Goal: Task Accomplishment & Management: Use online tool/utility

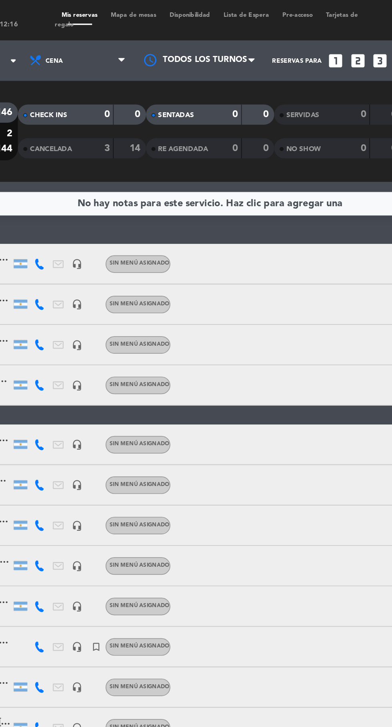
click at [151, 10] on span "Mapa de mesas" at bounding box center [150, 9] width 35 height 4
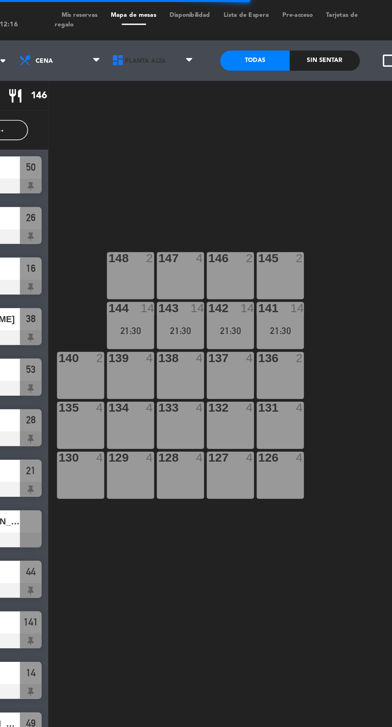
click at [171, 38] on span "Planta Alta" at bounding box center [162, 36] width 55 height 18
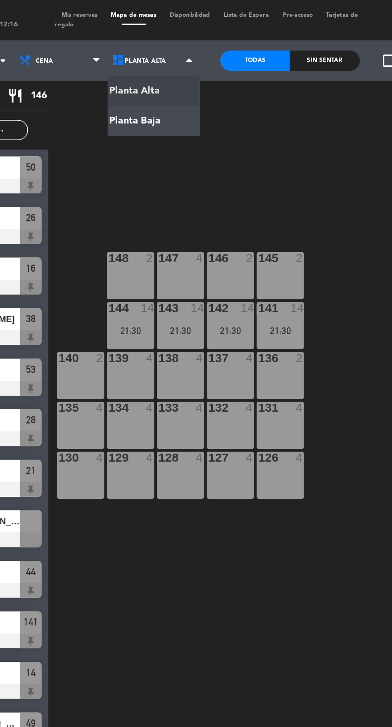
click at [161, 75] on ng-component "menu Cava del Sol sábado 13. septiembre - 12:16 Mis reservas Mapa de mesas Disp…" at bounding box center [196, 363] width 392 height 726
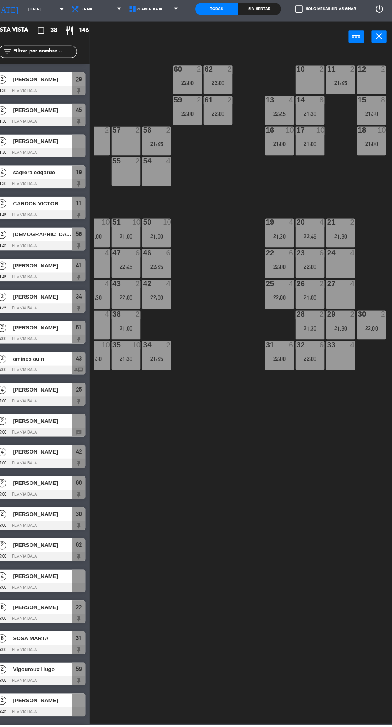
scroll to position [414, 0]
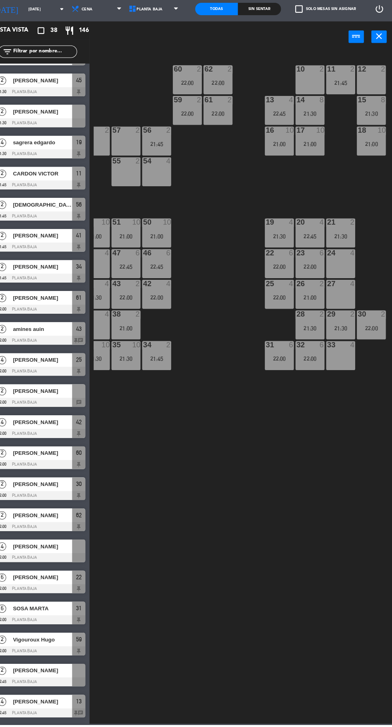
click at [51, 557] on span "[PERSON_NAME]" at bounding box center [54, 555] width 57 height 8
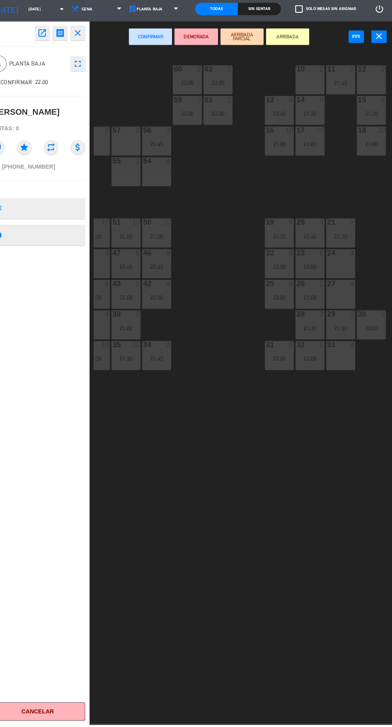
click at [343, 280] on div "24 4" at bounding box center [342, 282] width 28 height 28
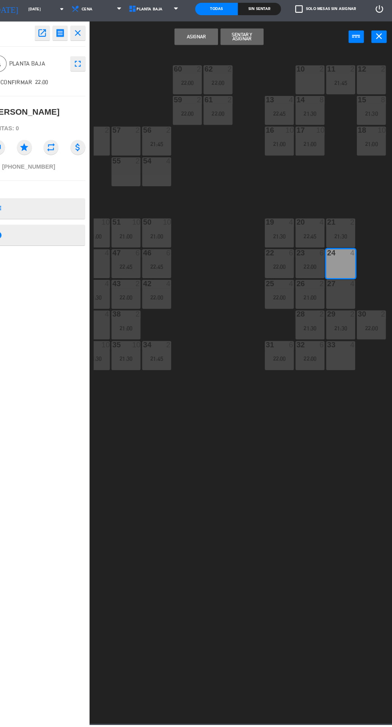
click at [196, 67] on button "Asignar" at bounding box center [203, 63] width 42 height 16
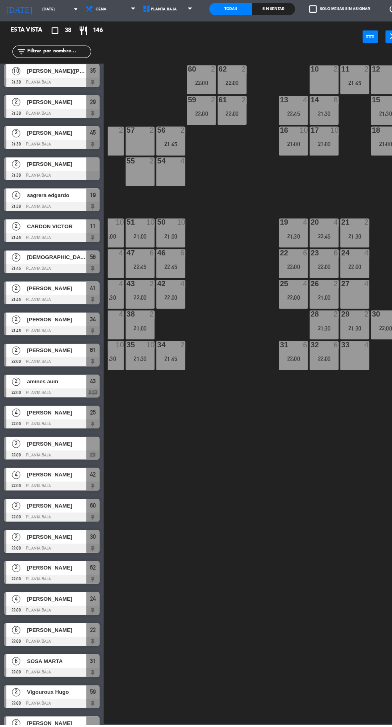
scroll to position [441, 0]
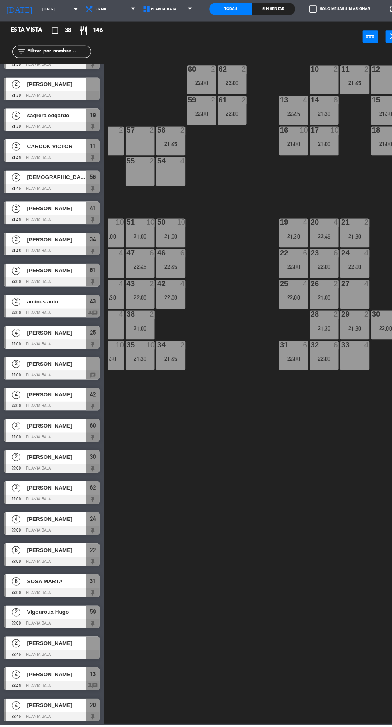
click at [339, 94] on div at bounding box center [342, 93] width 13 height 7
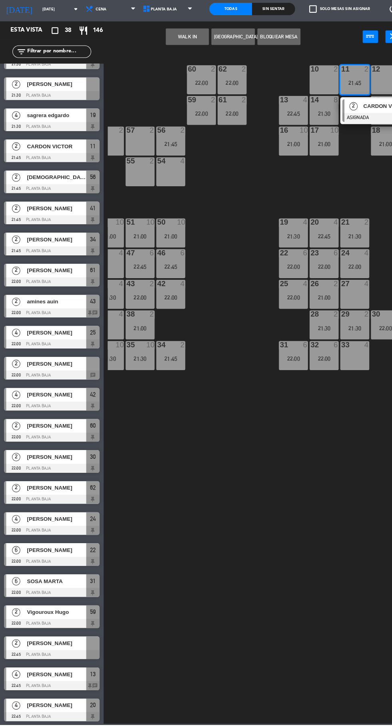
click at [52, 656] on div at bounding box center [50, 659] width 92 height 9
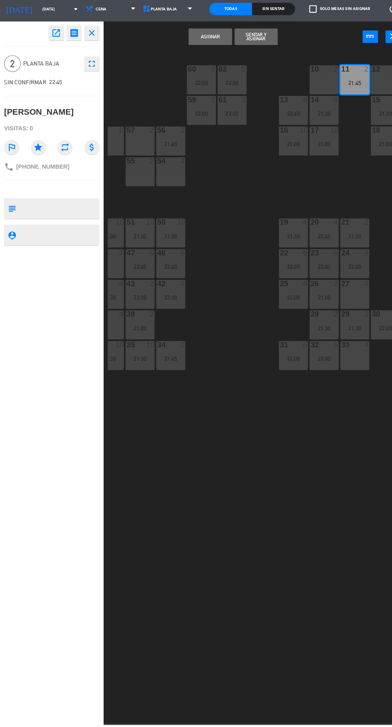
click at [365, 105] on div "12 2" at bounding box center [372, 104] width 28 height 28
click at [337, 105] on div "21:45" at bounding box center [342, 108] width 28 height 6
click at [201, 66] on button "Asignar" at bounding box center [203, 63] width 42 height 16
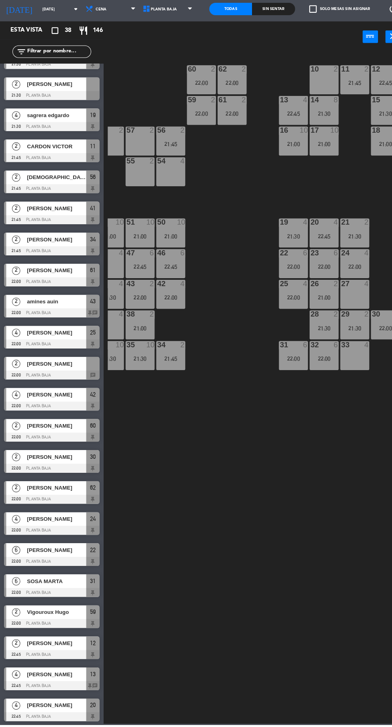
scroll to position [0, 0]
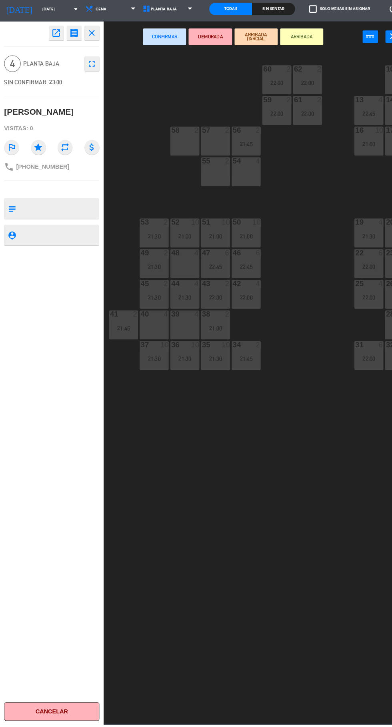
click at [182, 282] on div "48 4" at bounding box center [178, 282] width 28 height 28
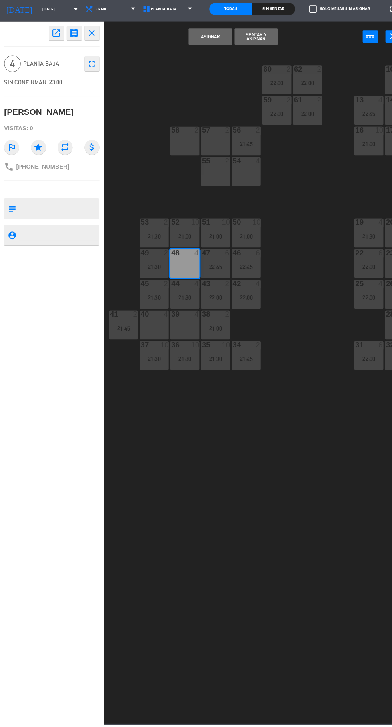
click at [200, 66] on button "Asignar" at bounding box center [203, 63] width 42 height 16
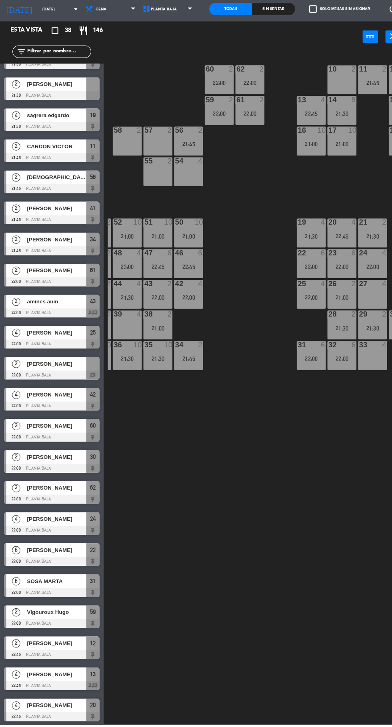
scroll to position [0, 73]
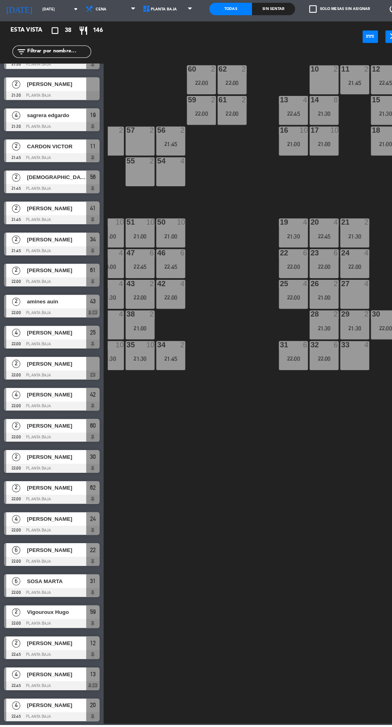
click at [54, 378] on span "[PERSON_NAME]" at bounding box center [54, 378] width 57 height 8
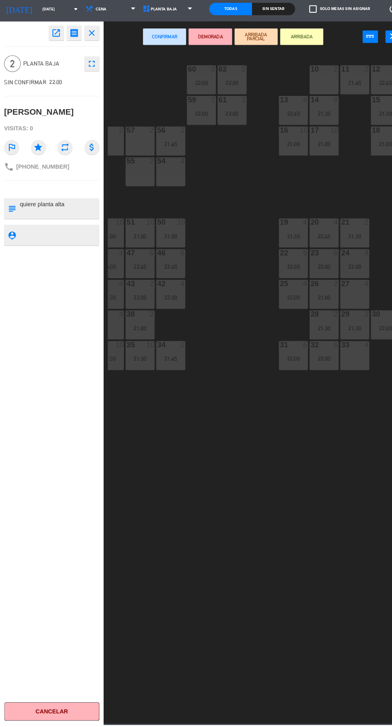
click at [206, 581] on div "60 2 22:00 62 2 22:00 10 2 11 2 21:45 12 2 22:45 59 2 22:00 61 2 22:00 13 4 22:…" at bounding box center [248, 401] width 288 height 650
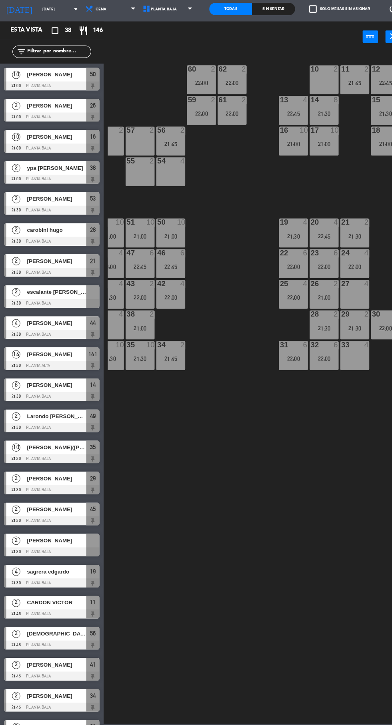
scroll to position [0, 0]
click at [52, 550] on span "[PERSON_NAME]" at bounding box center [54, 549] width 57 height 8
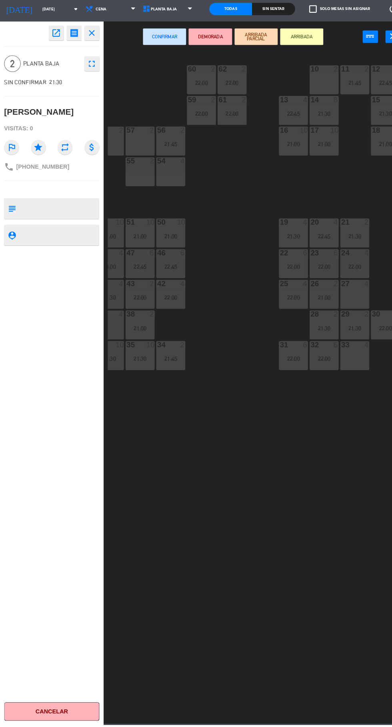
click at [342, 311] on div "27 4" at bounding box center [342, 311] width 28 height 28
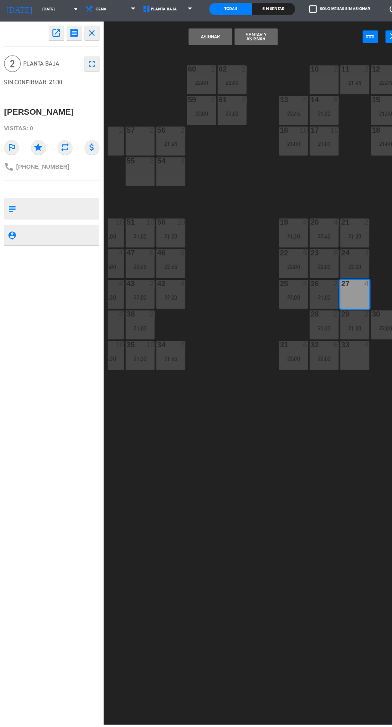
click at [201, 64] on button "Asignar" at bounding box center [203, 63] width 42 height 16
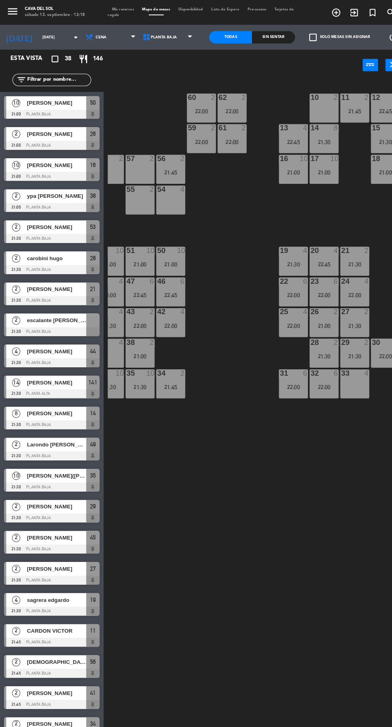
scroll to position [2, 0]
click at [160, 35] on span "Planta Baja" at bounding box center [158, 36] width 25 height 4
click at [156, 46] on div "Planta Alta Planta [GEOGRAPHIC_DATA] [GEOGRAPHIC_DATA] [GEOGRAPHIC_DATA] Baja" at bounding box center [162, 36] width 55 height 24
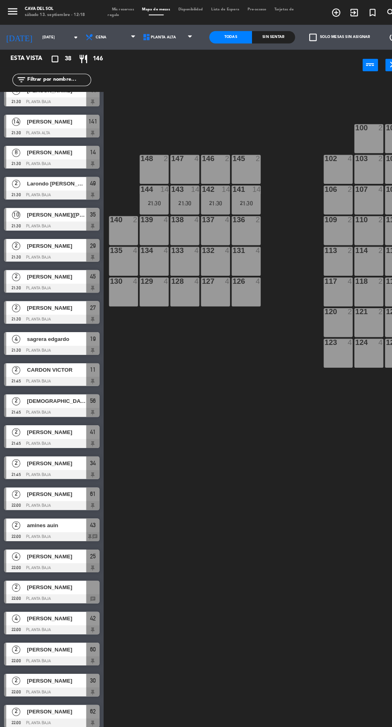
scroll to position [252, 0]
click at [50, 578] on div at bounding box center [50, 577] width 92 height 9
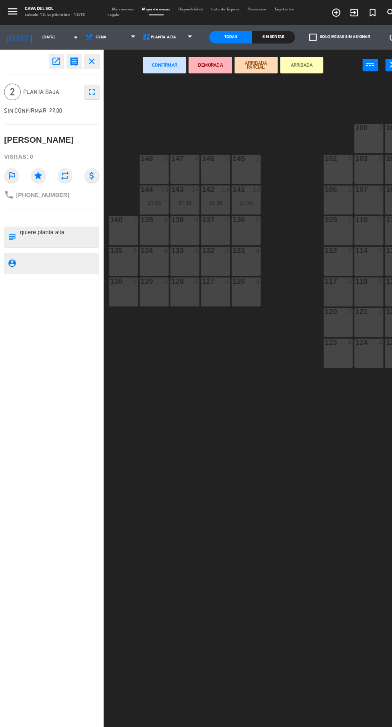
click at [211, 170] on div "146 2" at bounding box center [208, 164] width 28 height 28
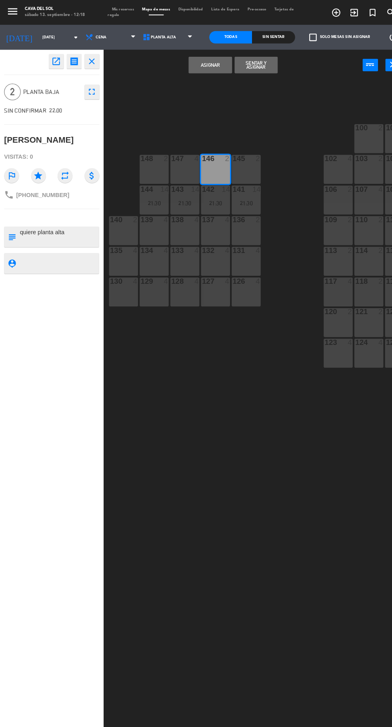
click at [198, 69] on button "Asignar" at bounding box center [203, 63] width 42 height 16
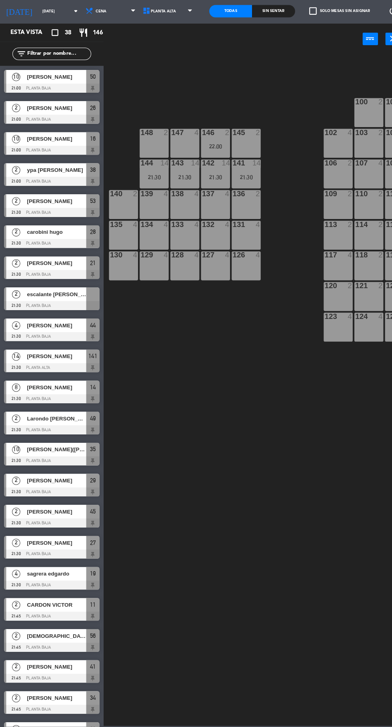
scroll to position [0, 0]
click at [174, 34] on span "Planta Alta" at bounding box center [162, 36] width 55 height 18
click at [160, 72] on ng-component "menu Cava del Sol sábado 13. septiembre - 12:18 Mis reservas Mapa de mesas Disp…" at bounding box center [196, 363] width 392 height 726
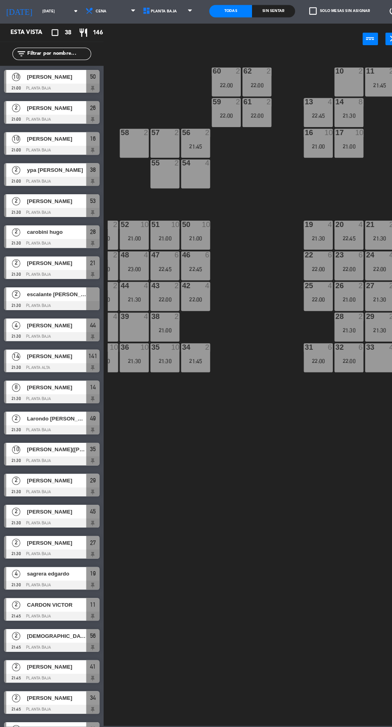
scroll to position [0, 73]
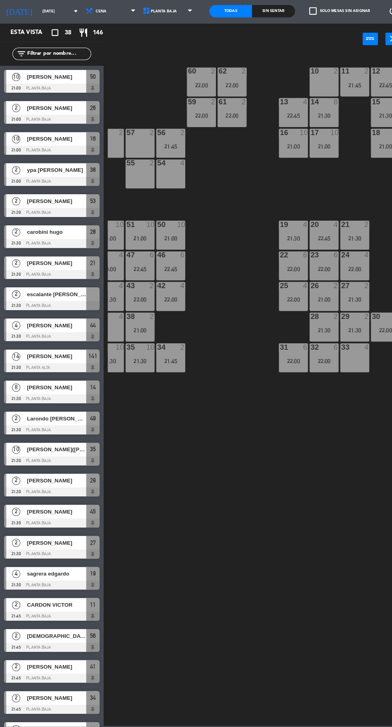
click at [49, 310] on span "escalante [PERSON_NAME]" at bounding box center [54, 309] width 57 height 8
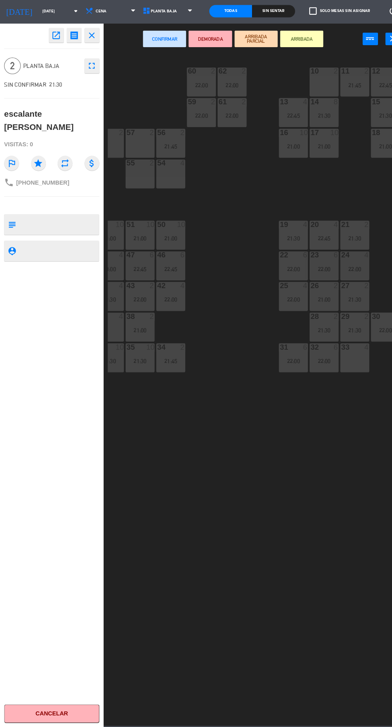
click at [317, 108] on div "10 2" at bounding box center [313, 104] width 28 height 28
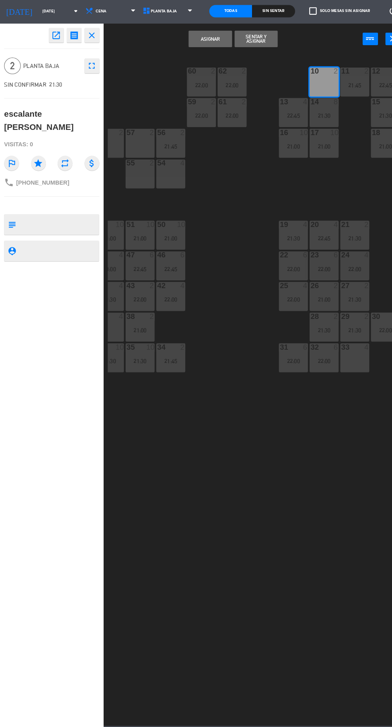
click at [203, 60] on button "Asignar" at bounding box center [203, 63] width 42 height 16
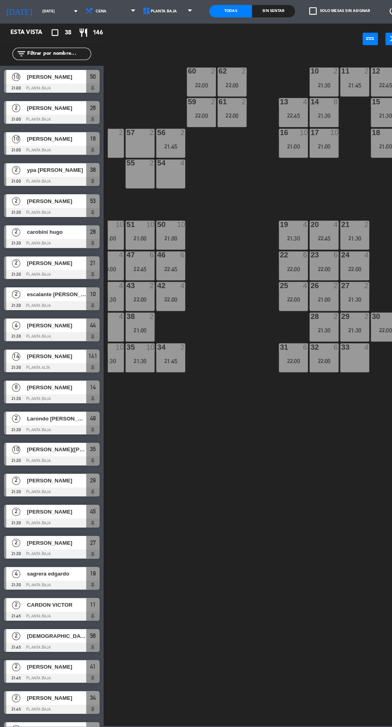
scroll to position [0, 0]
